Goal: Task Accomplishment & Management: Manage account settings

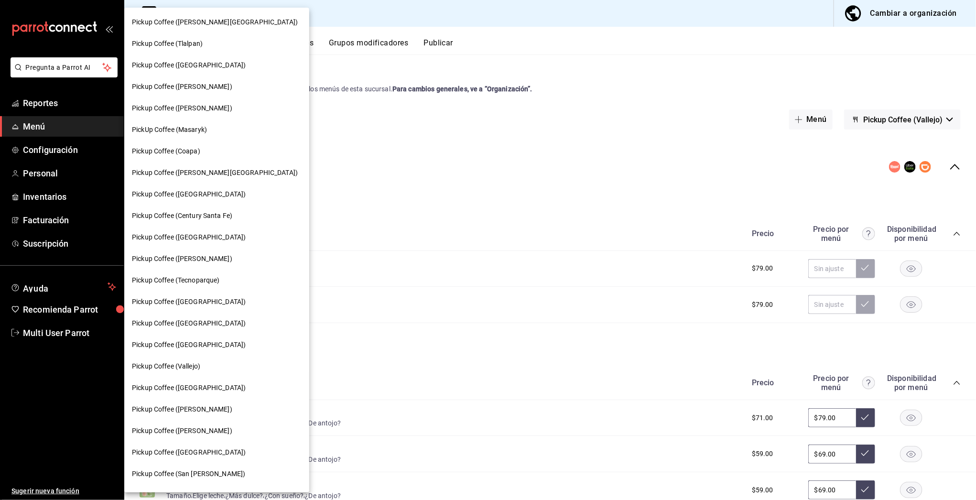
scroll to position [339, 0]
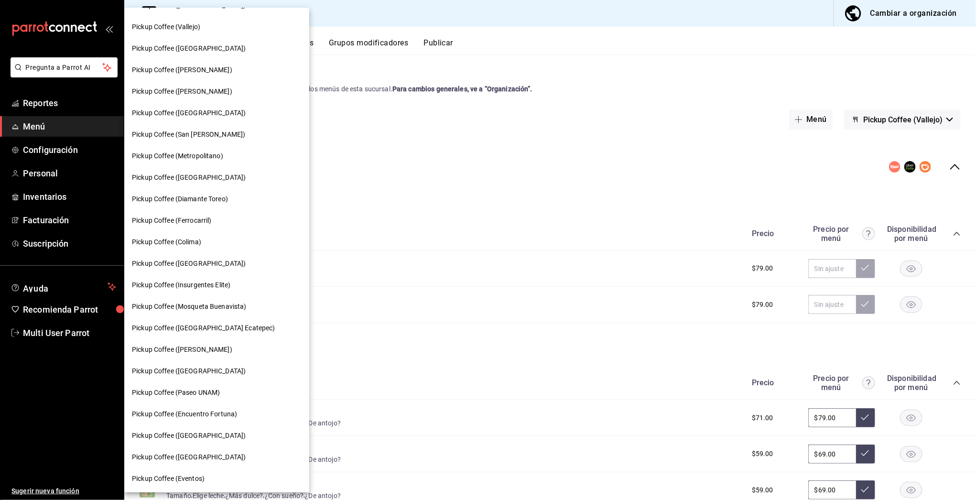
click at [59, 339] on div at bounding box center [488, 250] width 976 height 500
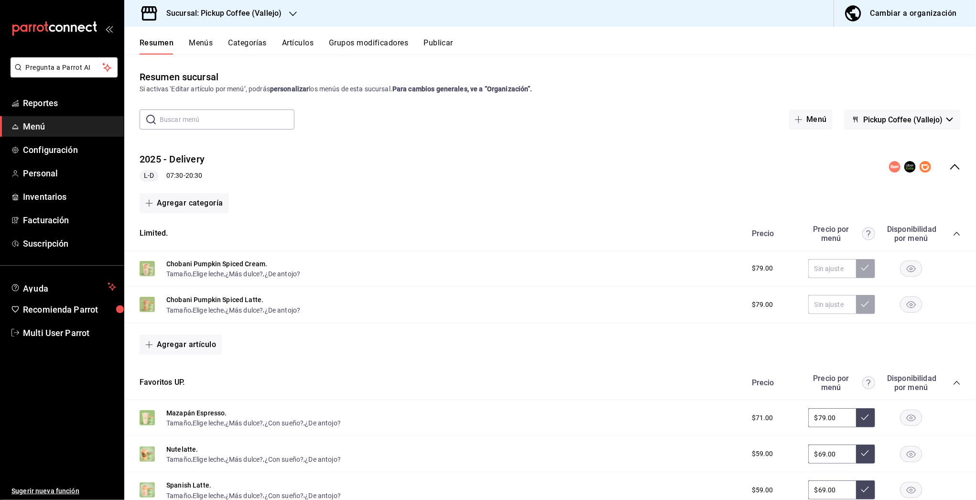
click at [59, 339] on div at bounding box center [488, 250] width 976 height 500
click at [59, 339] on link "Multi User Parrot" at bounding box center [62, 333] width 124 height 21
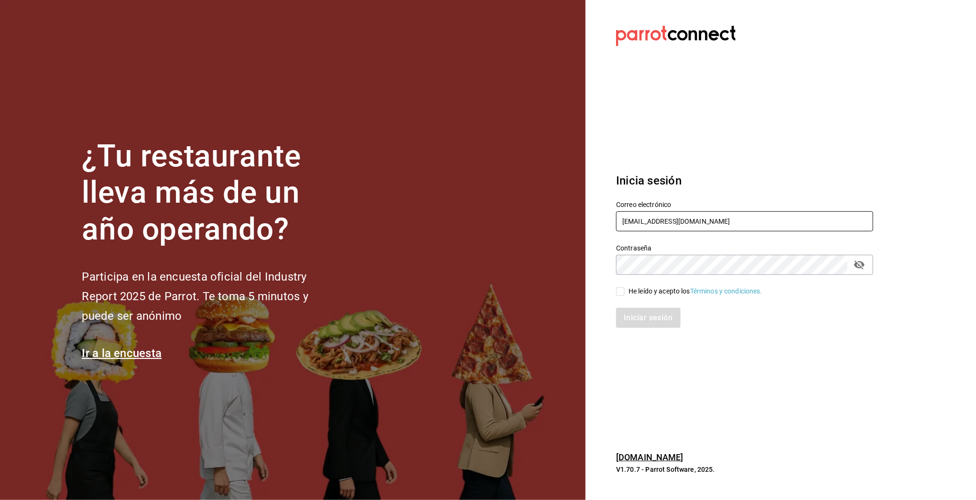
click at [691, 223] on input "[EMAIL_ADDRESS][DOMAIN_NAME]" at bounding box center [744, 221] width 257 height 20
type input "[EMAIL_ADDRESS][DOMAIN_NAME]"
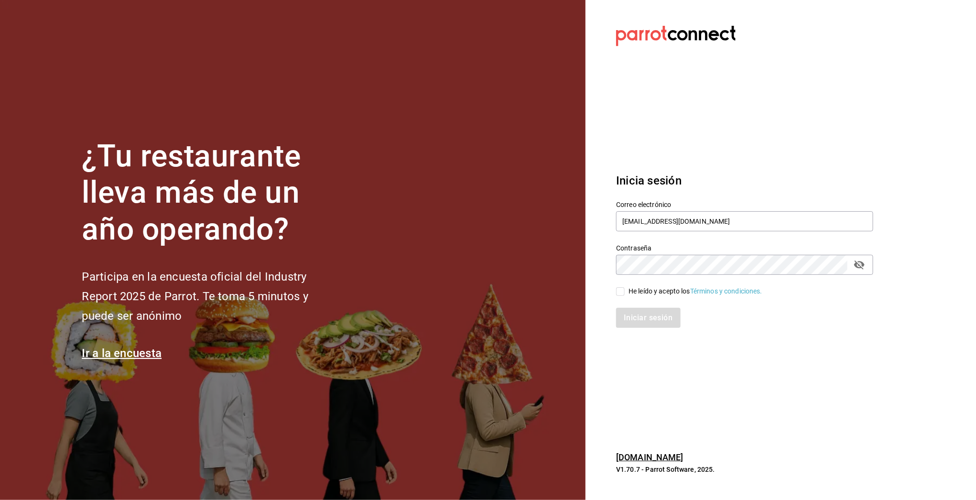
click at [651, 291] on div "He leído y acepto los Términos y condiciones." at bounding box center [695, 291] width 134 height 10
click at [625, 291] on input "He leído y acepto los Términos y condiciones." at bounding box center [620, 291] width 9 height 9
checkbox input "true"
click at [645, 302] on div "Iniciar sesión" at bounding box center [739, 312] width 269 height 32
click at [643, 314] on button "Iniciar sesión" at bounding box center [648, 318] width 65 height 20
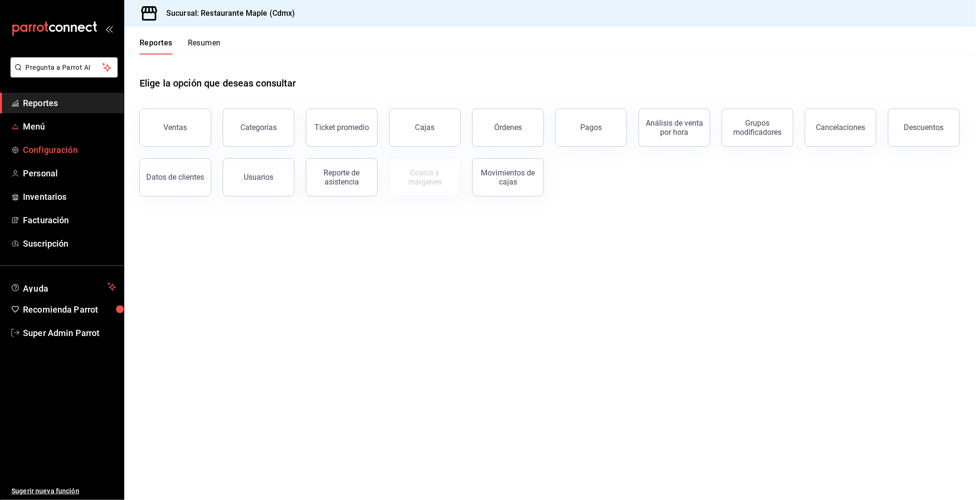
click at [36, 145] on span "Configuración" at bounding box center [69, 149] width 93 height 13
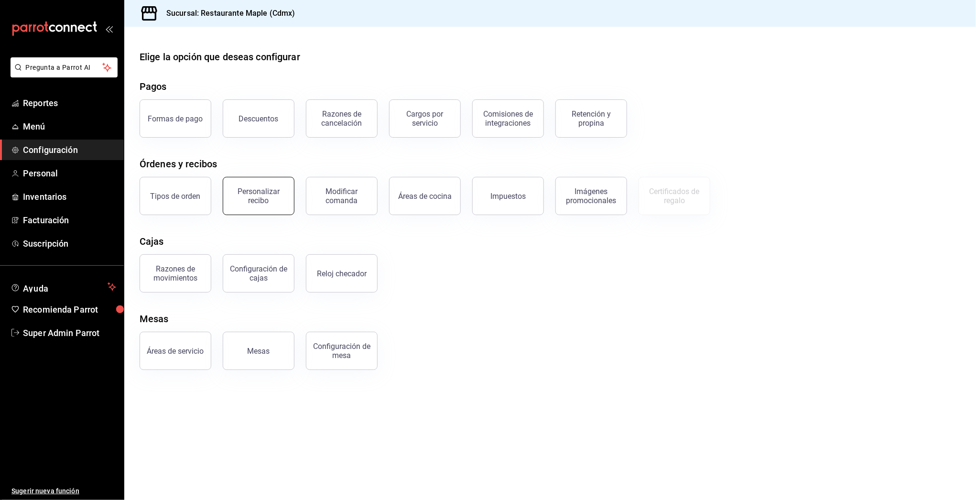
click at [227, 193] on button "Personalizar recibo" at bounding box center [259, 196] width 72 height 38
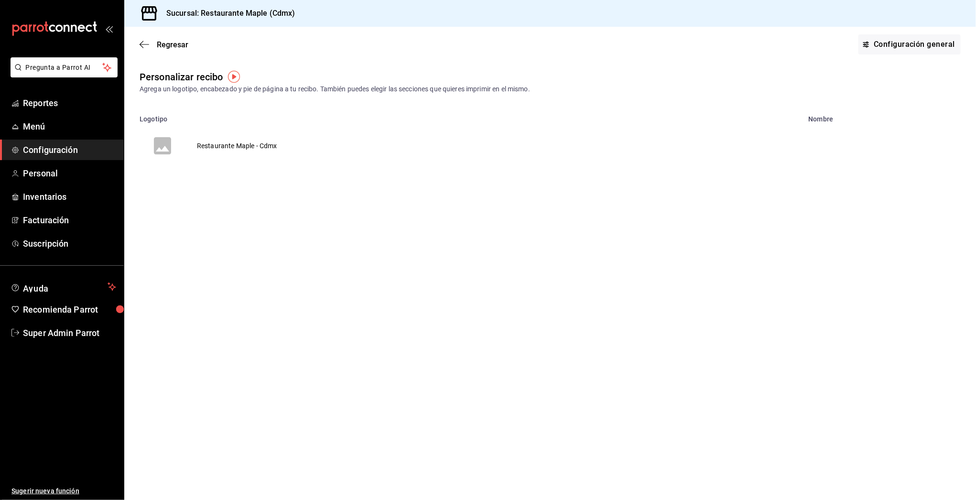
click at [233, 145] on td "Restaurante Maple - Cdmx" at bounding box center [236, 146] width 103 height 46
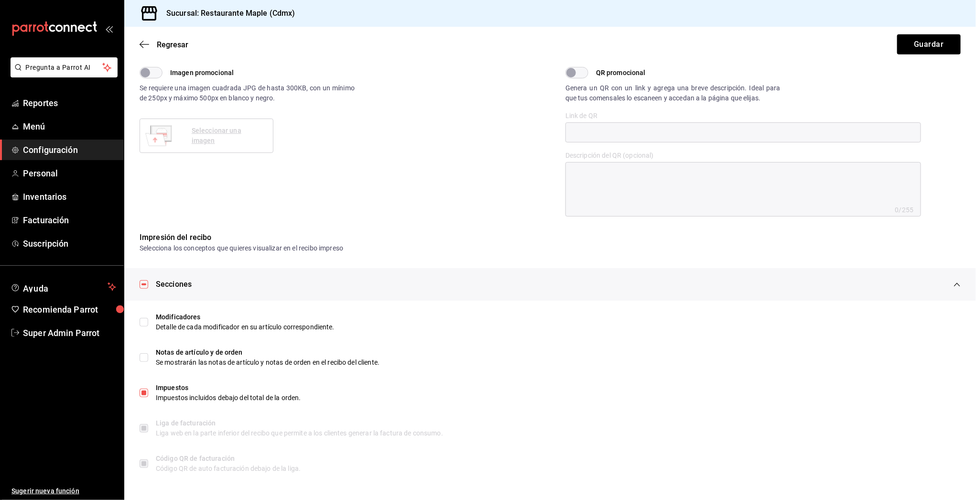
scroll to position [300, 0]
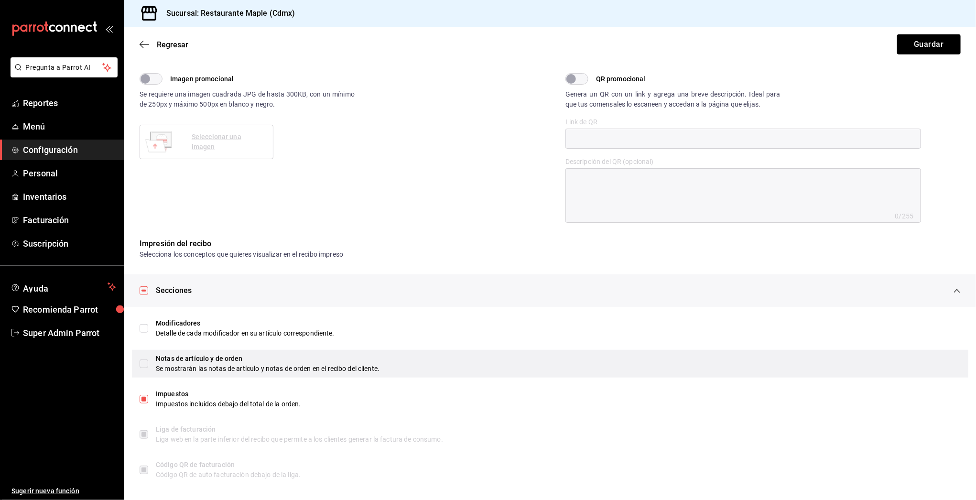
click at [152, 362] on div "Notas de artículo y de orden Se mostrarán las notas de artículo y notas de orde…" at bounding box center [550, 364] width 836 height 28
type textarea "x"
checkbox input "false"
checkbox input "true"
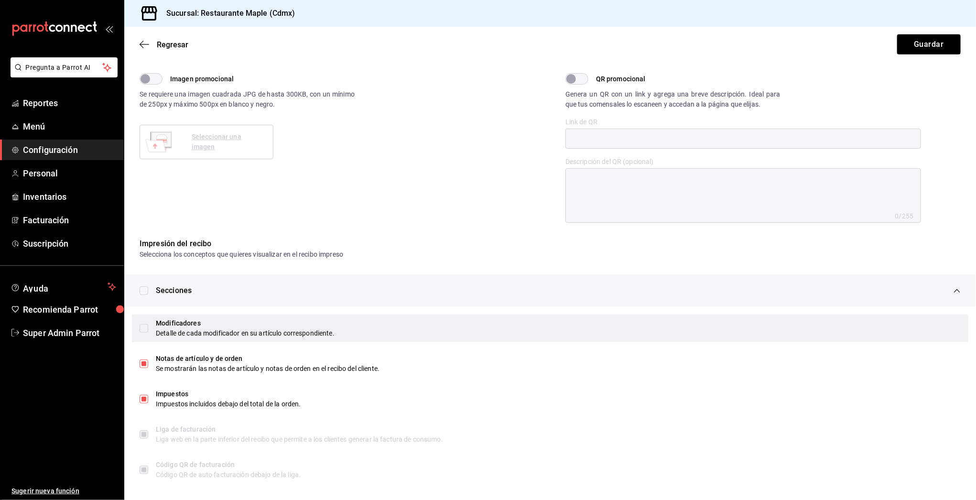
click at [167, 325] on div "Modificadores" at bounding box center [558, 323] width 805 height 10
type textarea "x"
checkbox input "true"
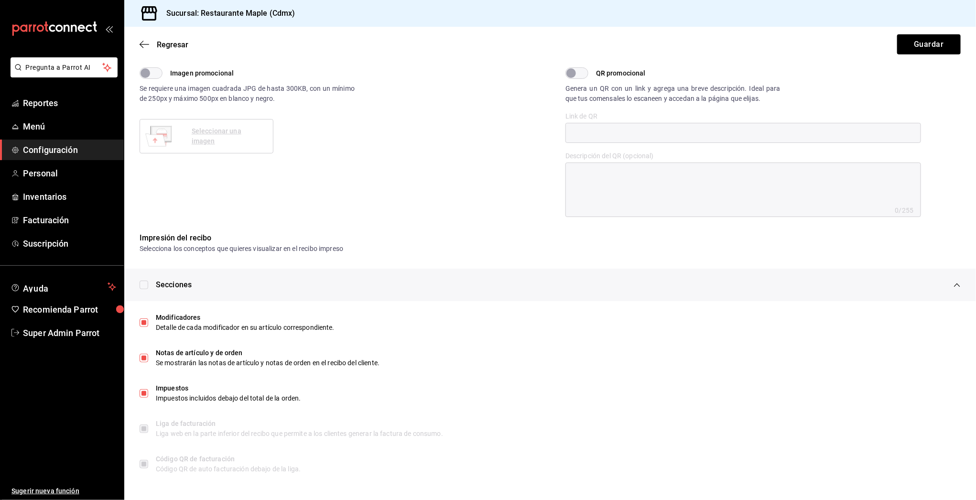
scroll to position [306, 0]
click at [920, 40] on button "Guardar" at bounding box center [929, 44] width 64 height 20
type textarea "x"
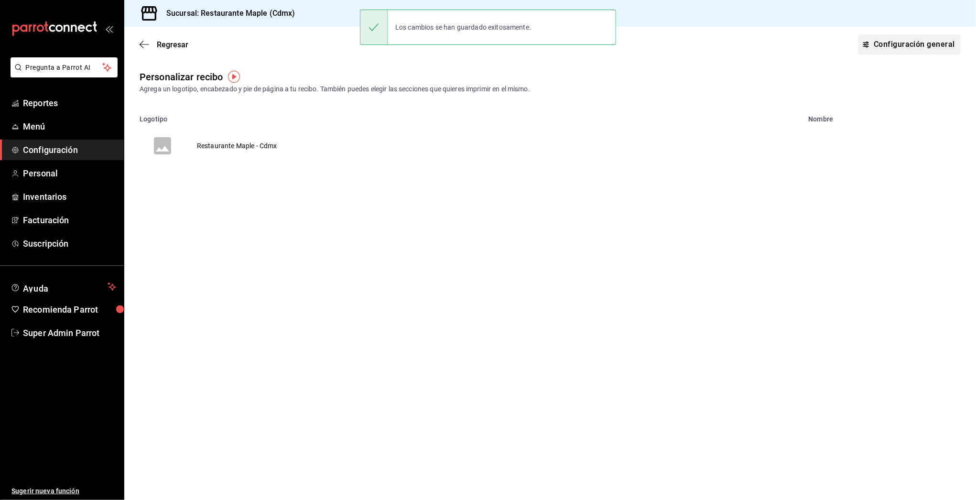
click at [884, 53] on link "Configuración general" at bounding box center [909, 44] width 102 height 20
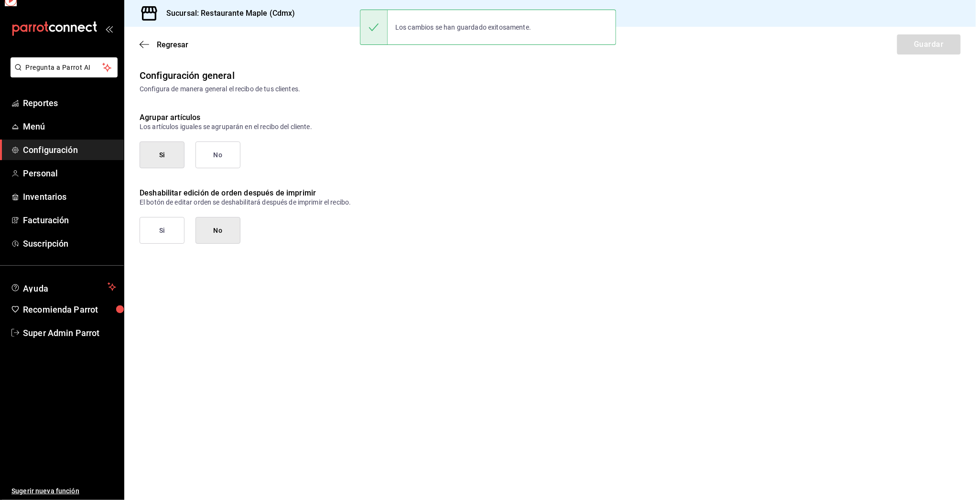
click at [884, 47] on div "Regresar Guardar" at bounding box center [550, 44] width 852 height 35
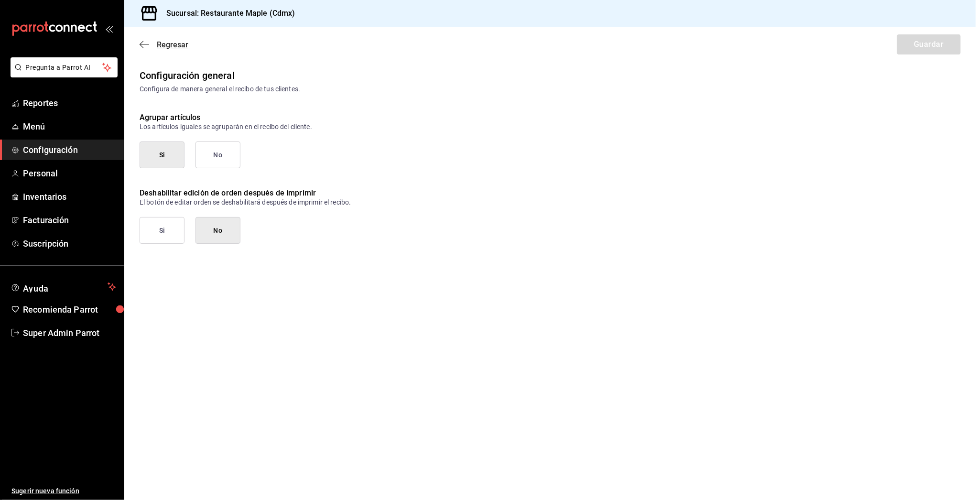
click at [150, 45] on span "Regresar" at bounding box center [164, 44] width 49 height 9
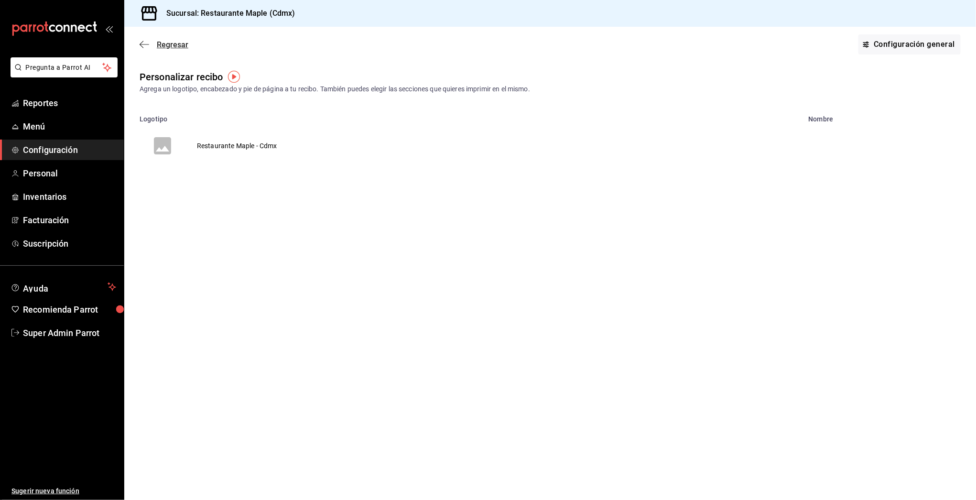
click at [142, 45] on icon "button" at bounding box center [145, 44] width 10 height 9
